Goal: Task Accomplishment & Management: Use online tool/utility

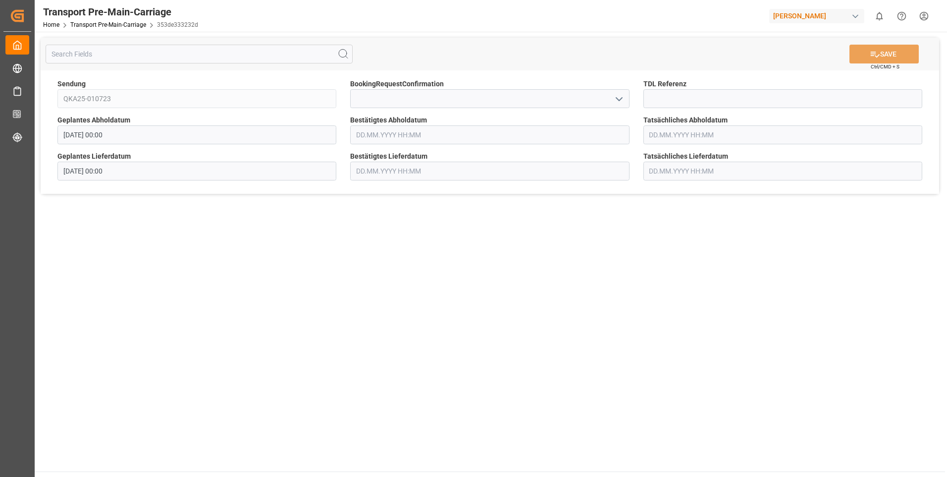
click at [370, 250] on main "SAVE Ctrl/CMD + S Sendung QKA25-010723 BookingRequestConfirmation TDL Referenz …" at bounding box center [490, 251] width 911 height 439
click at [422, 139] on input "text" at bounding box center [489, 134] width 279 height 19
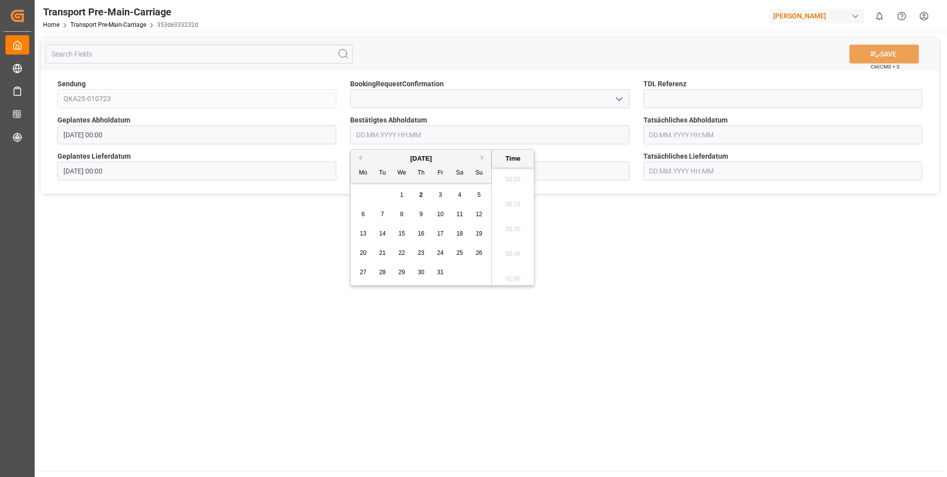
scroll to position [747, 0]
click at [383, 233] on span "14" at bounding box center [382, 233] width 6 height 7
type input "[DATE] 00:00"
click at [283, 241] on main "SAVE Ctrl/CMD + S Sendung QKA25-010723 BookingRequestConfirmation TDL Referenz …" at bounding box center [490, 251] width 911 height 439
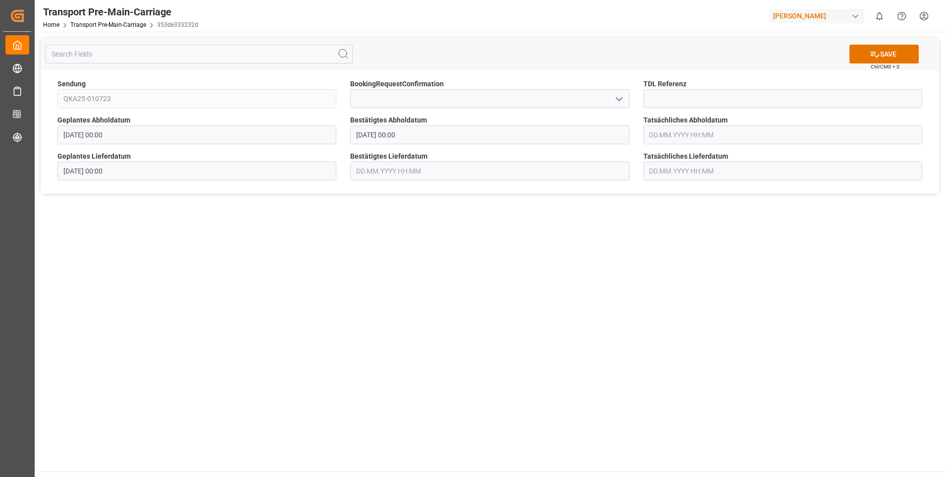
click at [388, 171] on input "text" at bounding box center [489, 171] width 279 height 19
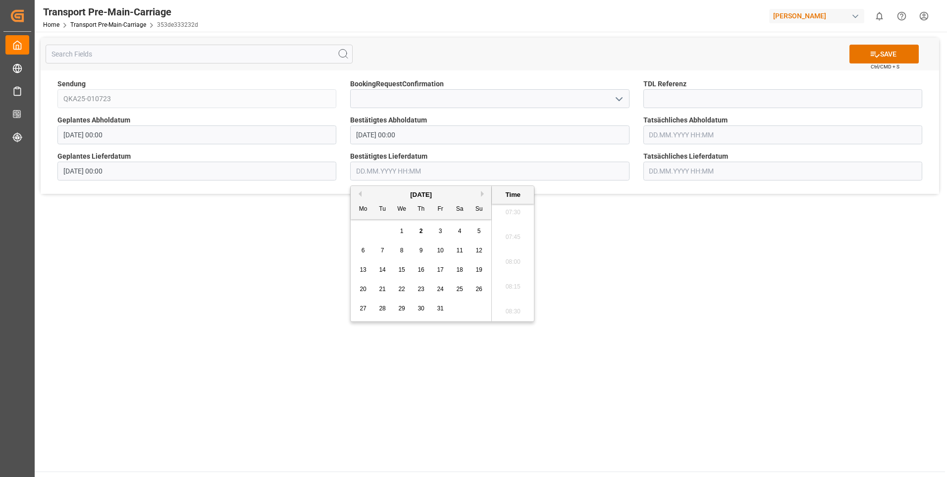
click at [369, 289] on div "20 21 22 23 24 25 26" at bounding box center [421, 288] width 135 height 19
click at [366, 290] on span "20" at bounding box center [363, 288] width 6 height 7
type input "[DATE] 00:00"
click at [297, 291] on main "SAVE Ctrl/CMD + S Sendung QKA25-010723 BookingRequestConfirmation TDL Referenz …" at bounding box center [490, 251] width 911 height 439
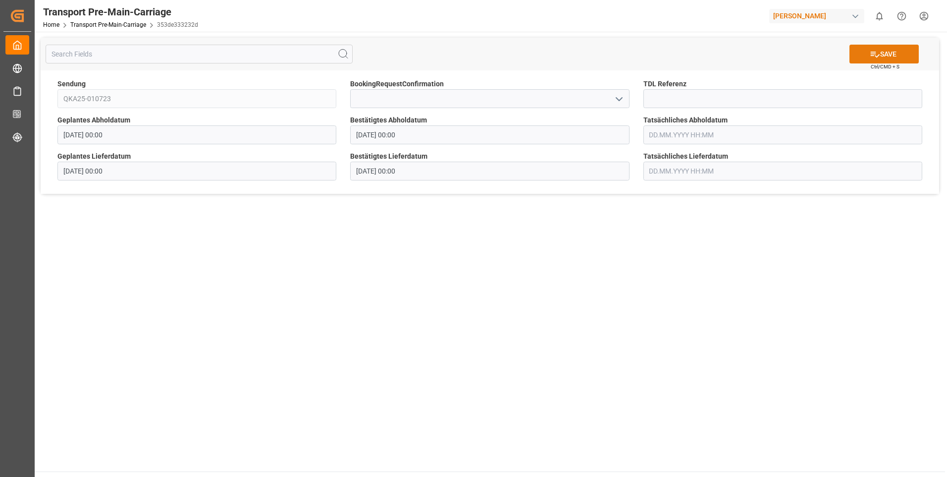
click at [875, 50] on icon at bounding box center [875, 54] width 10 height 10
